Goal: Transaction & Acquisition: Obtain resource

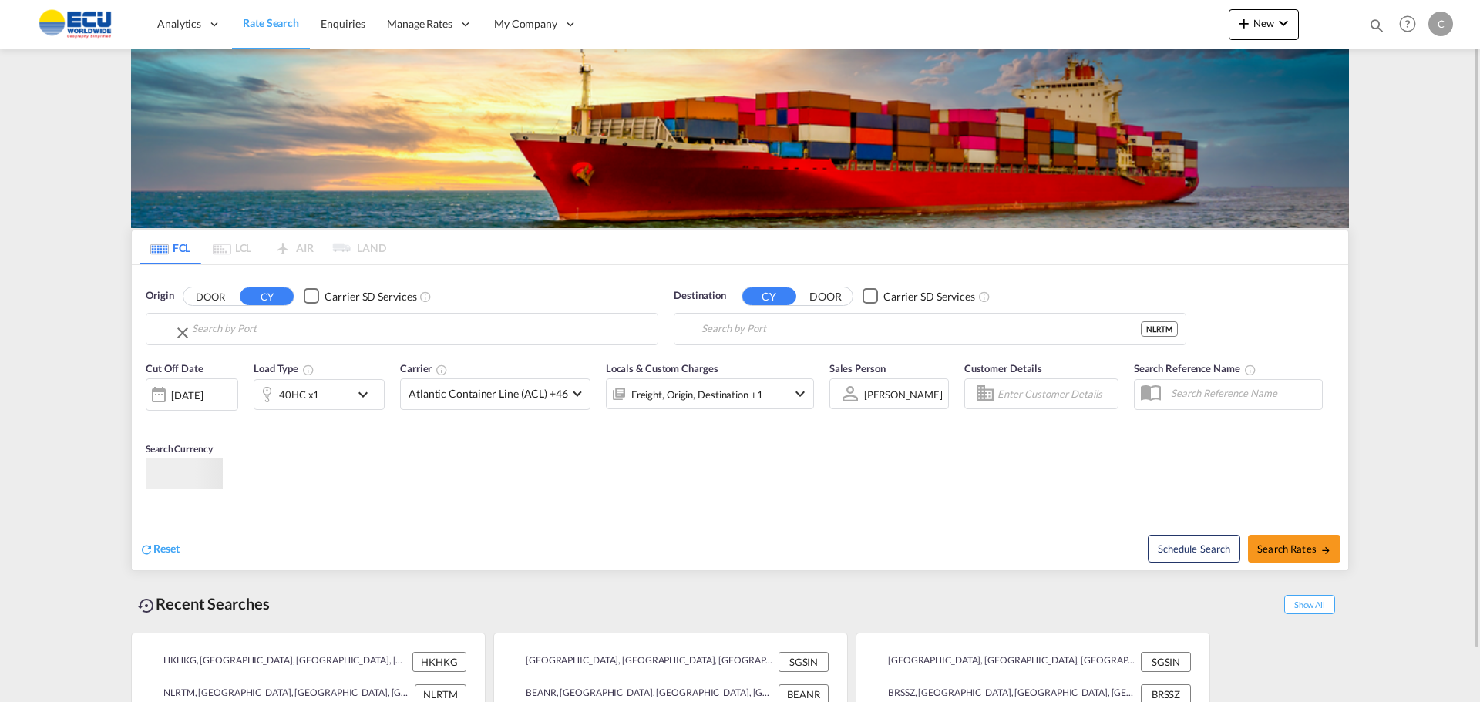
type input "[GEOGRAPHIC_DATA], HKHKG"
type input "[GEOGRAPHIC_DATA], NLRTM"
click at [278, 328] on input "[GEOGRAPHIC_DATA], HKHKG" at bounding box center [411, 329] width 476 height 23
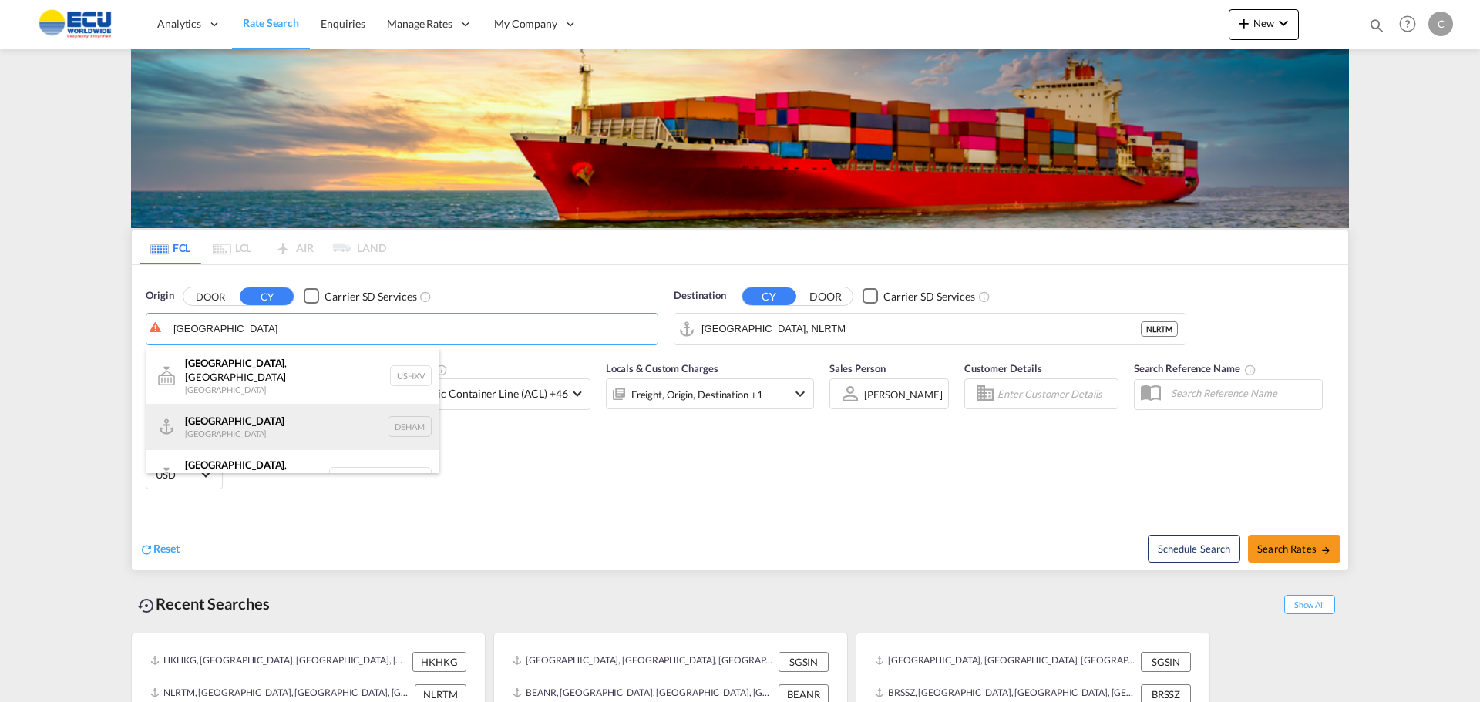
click at [214, 414] on div "[GEOGRAPHIC_DATA] [GEOGRAPHIC_DATA] DEHAM" at bounding box center [292, 427] width 293 height 46
type input "[GEOGRAPHIC_DATA], [GEOGRAPHIC_DATA]"
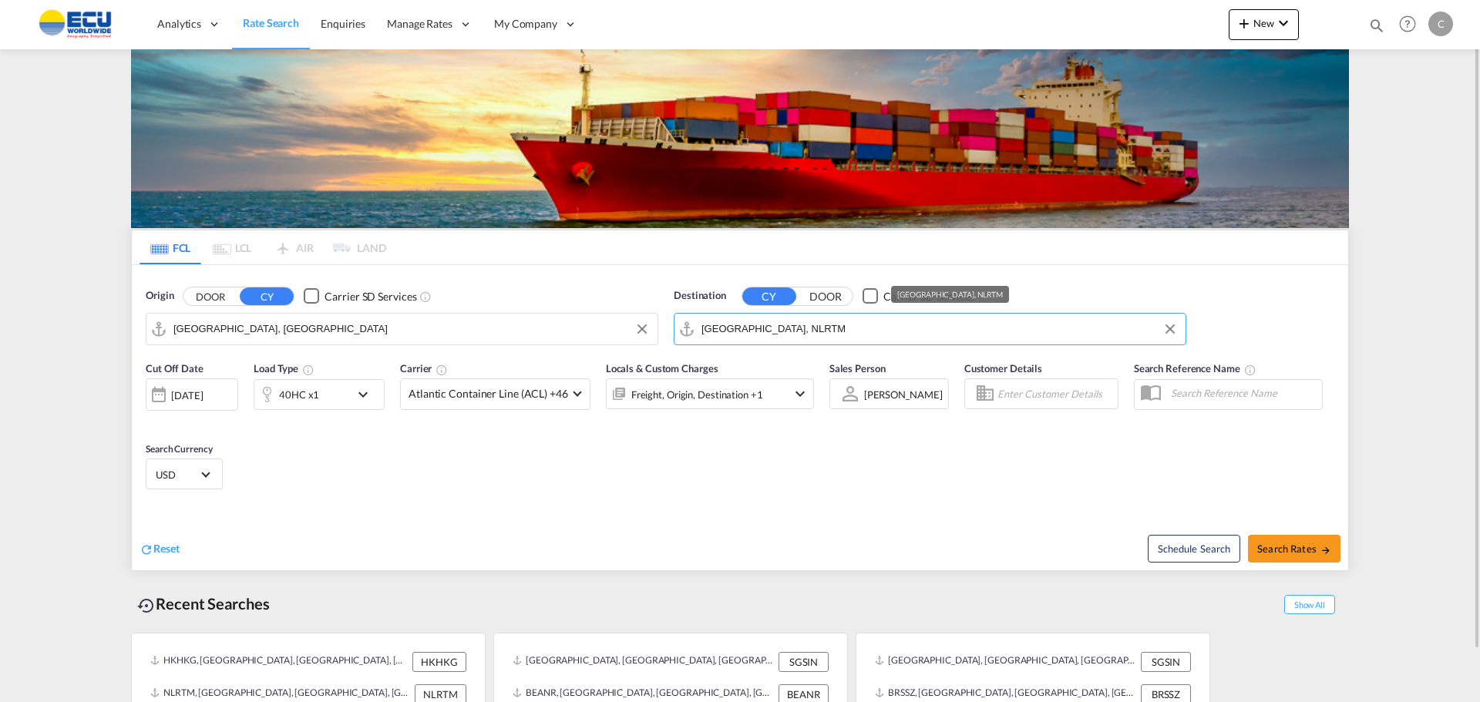
click at [799, 329] on input "[GEOGRAPHIC_DATA], NLRTM" at bounding box center [940, 329] width 476 height 23
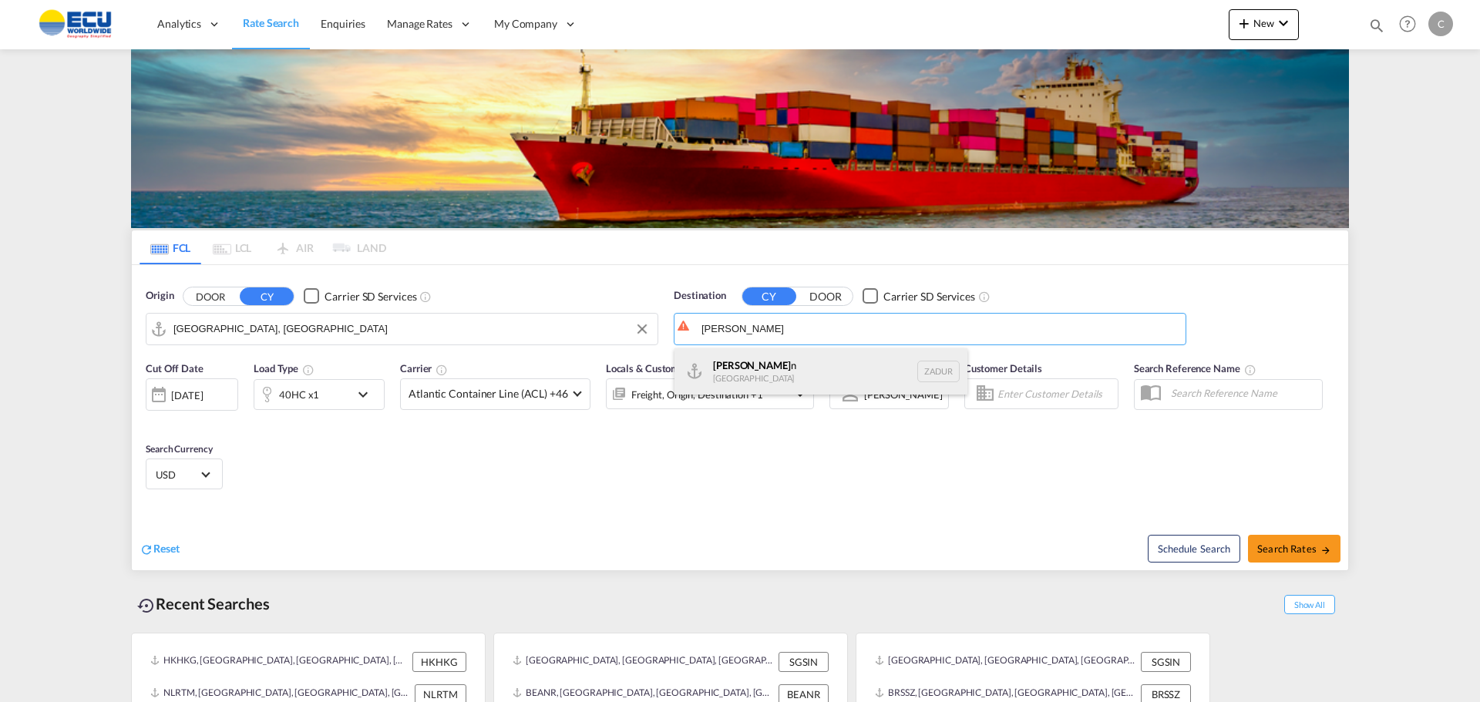
click at [753, 368] on div "[PERSON_NAME] n [GEOGRAPHIC_DATA] ZADUR" at bounding box center [821, 371] width 293 height 46
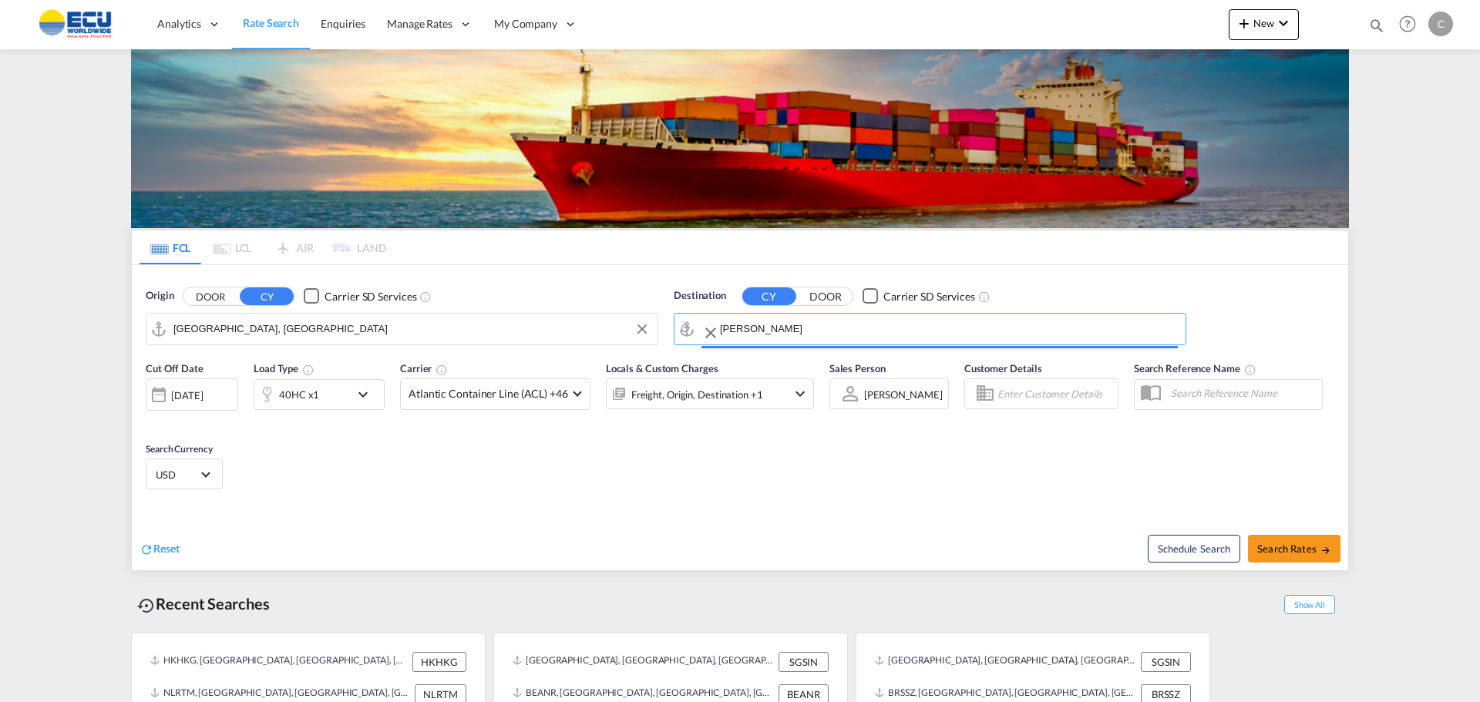
type input "[GEOGRAPHIC_DATA], ZADUR"
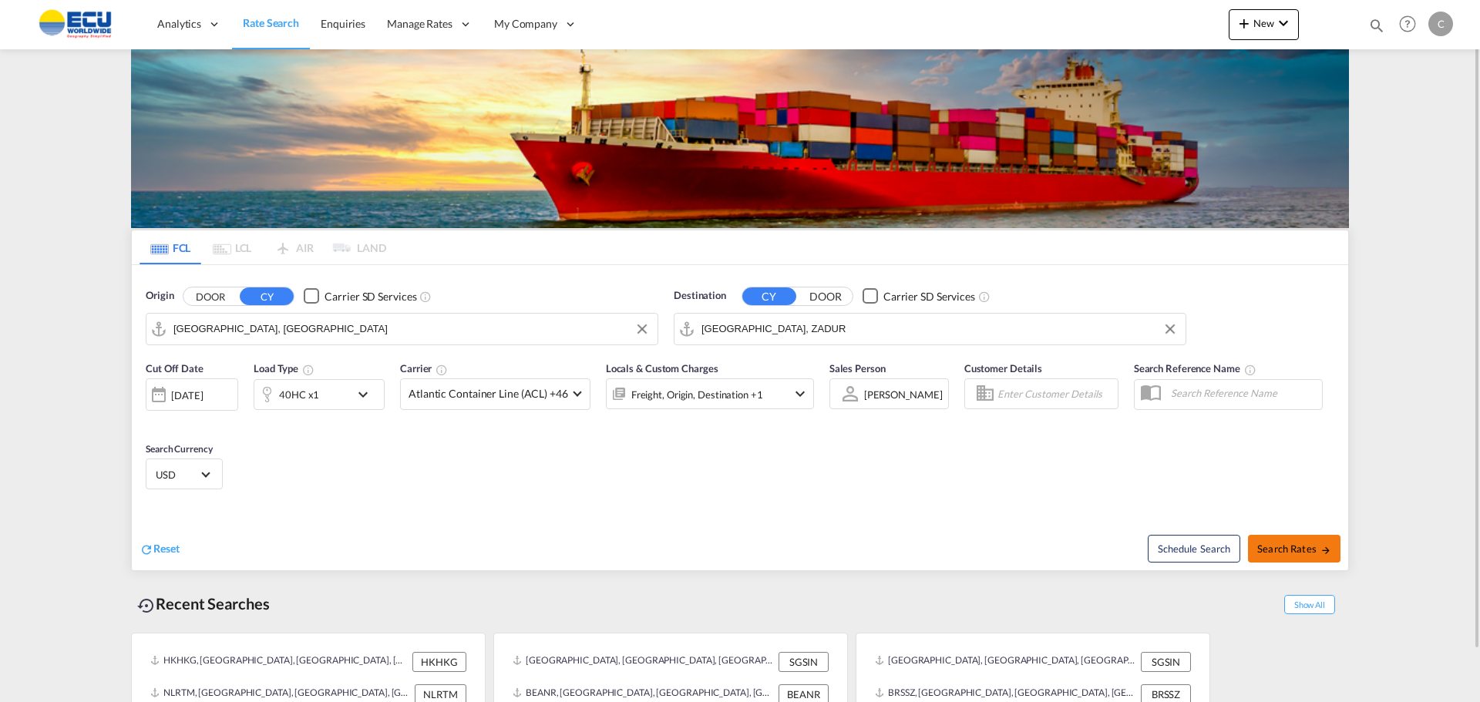
click at [1284, 553] on span "Search Rates" at bounding box center [1294, 549] width 74 height 12
type input "DEHAM to ZADUR / [DATE]"
